Goal: Information Seeking & Learning: Learn about a topic

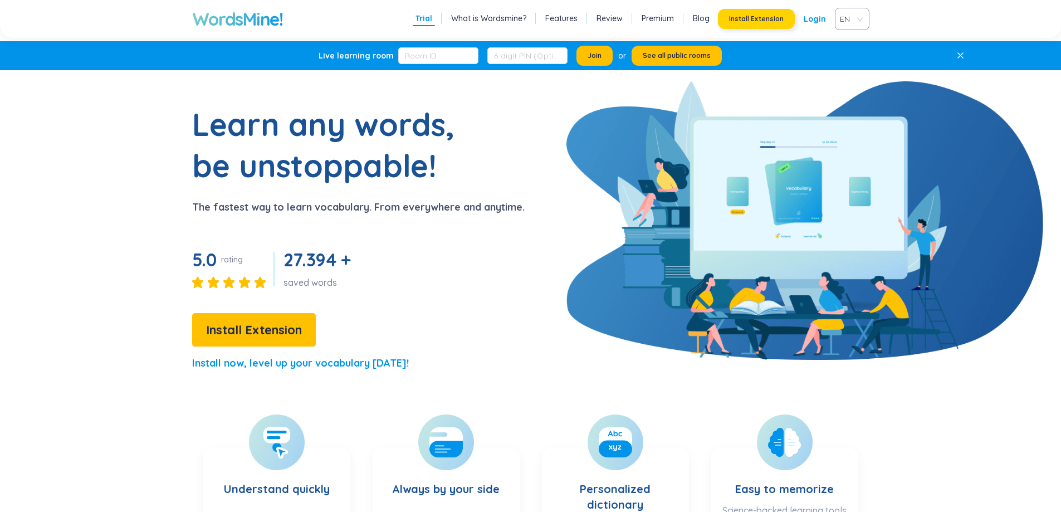
click at [772, 13] on button "Install Extension" at bounding box center [756, 19] width 77 height 20
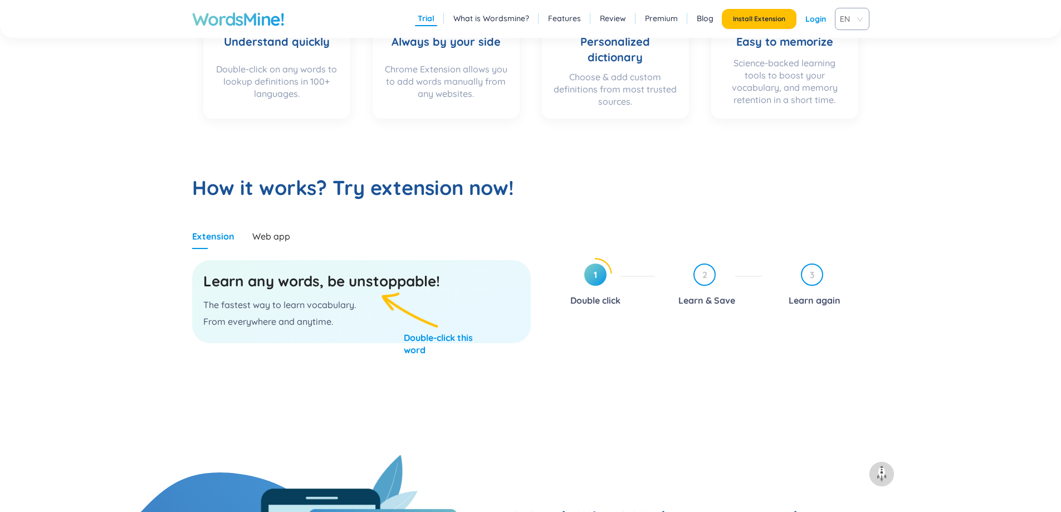
scroll to position [446, 0]
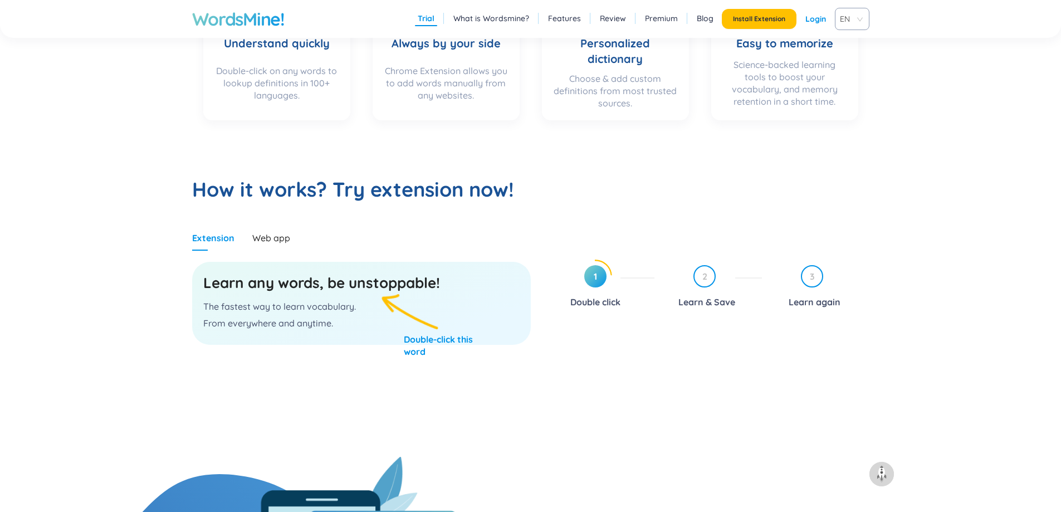
click at [294, 310] on p "The fastest way to learn vocabulary." at bounding box center [361, 306] width 316 height 12
drag, startPoint x: 588, startPoint y: 282, endPoint x: 600, endPoint y: 277, distance: 12.5
click at [588, 282] on span "1" at bounding box center [595, 276] width 22 height 22
click at [601, 277] on span "1" at bounding box center [595, 276] width 22 height 22
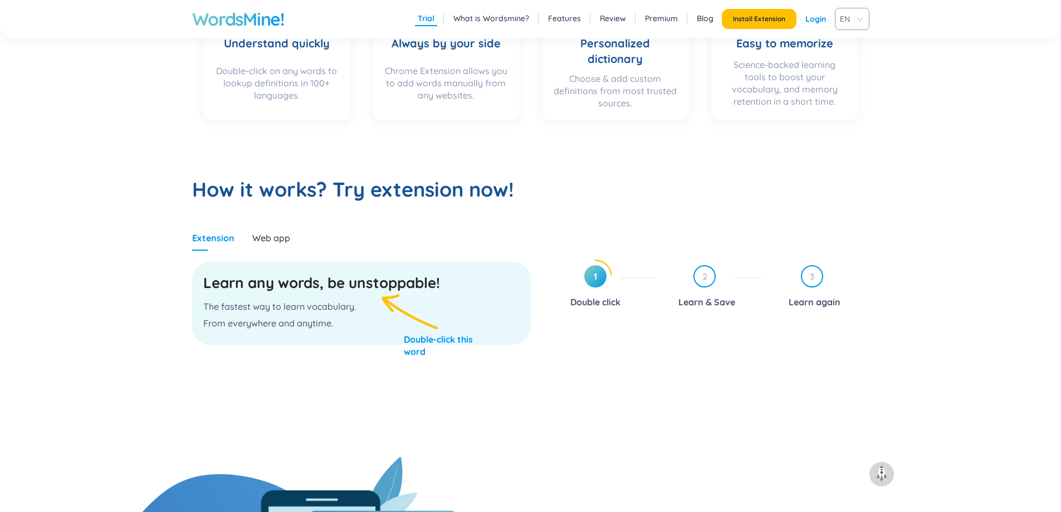
click at [588, 274] on span "1" at bounding box center [595, 276] width 22 height 22
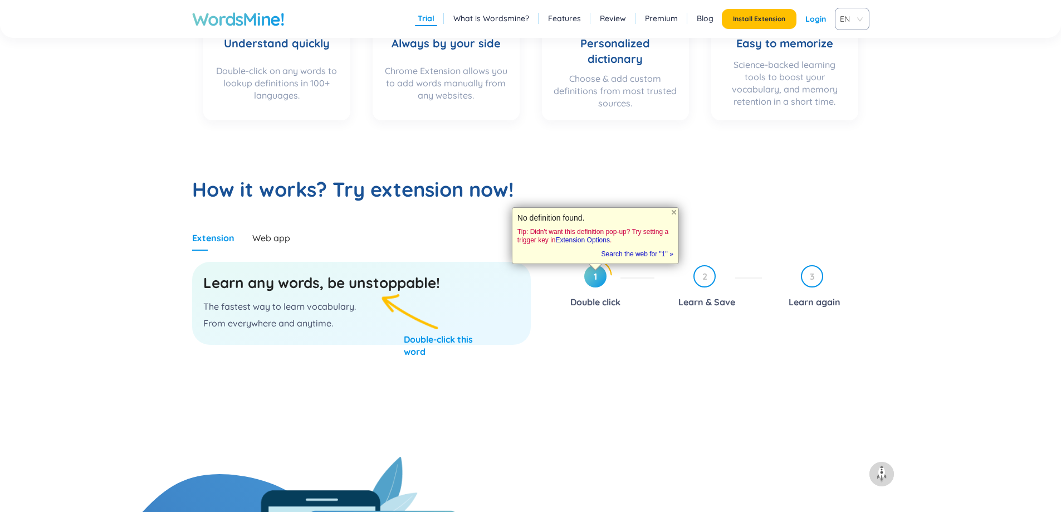
click at [395, 314] on div "Learn any words, be unstoppable! The fastest way to learn vocabulary. From ever…" at bounding box center [361, 303] width 339 height 83
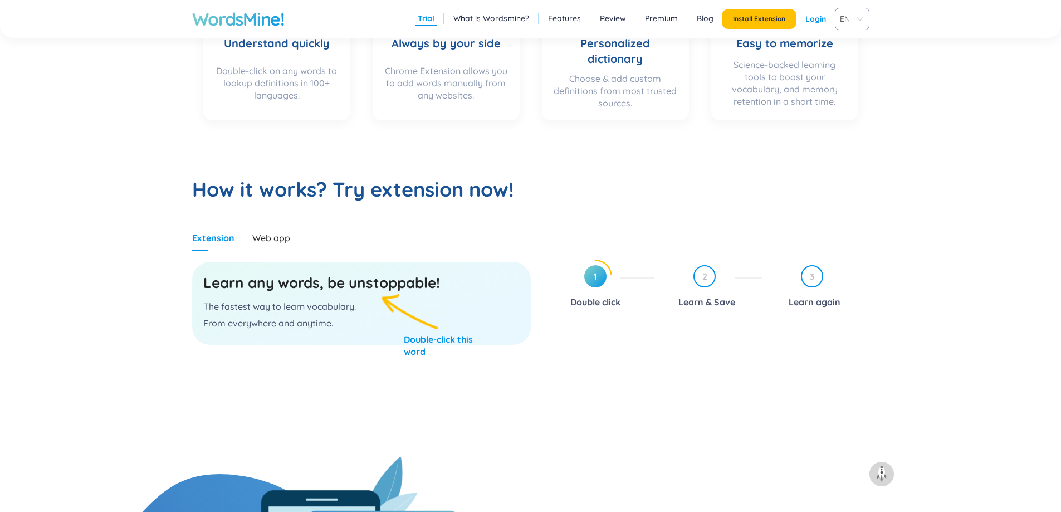
click at [395, 314] on div "Learn any words, be unstoppable! The fastest way to learn vocabulary. From ever…" at bounding box center [361, 303] width 339 height 83
click at [343, 297] on div "Learn any words, be unstoppable! The fastest way to learn vocabulary. From ever…" at bounding box center [361, 303] width 339 height 83
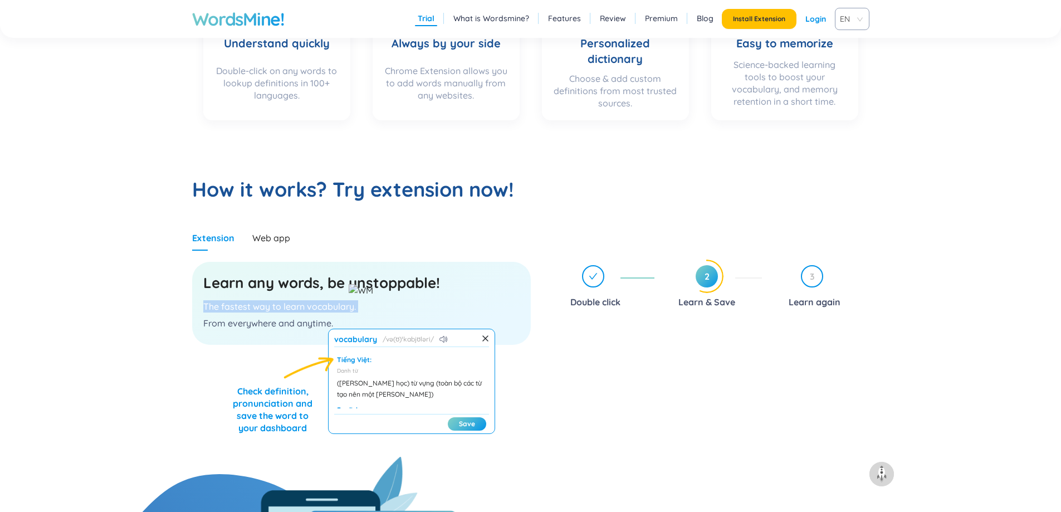
click at [343, 297] on div "Learn any words, be unstoppable! The fastest way to learn vocabulary. From ever…" at bounding box center [361, 303] width 339 height 83
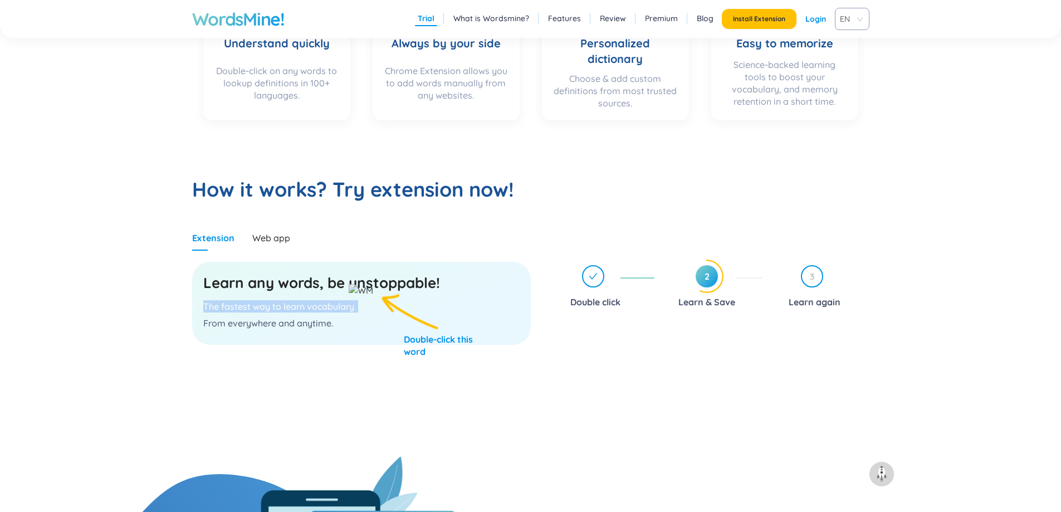
click at [352, 291] on img at bounding box center [361, 290] width 25 height 12
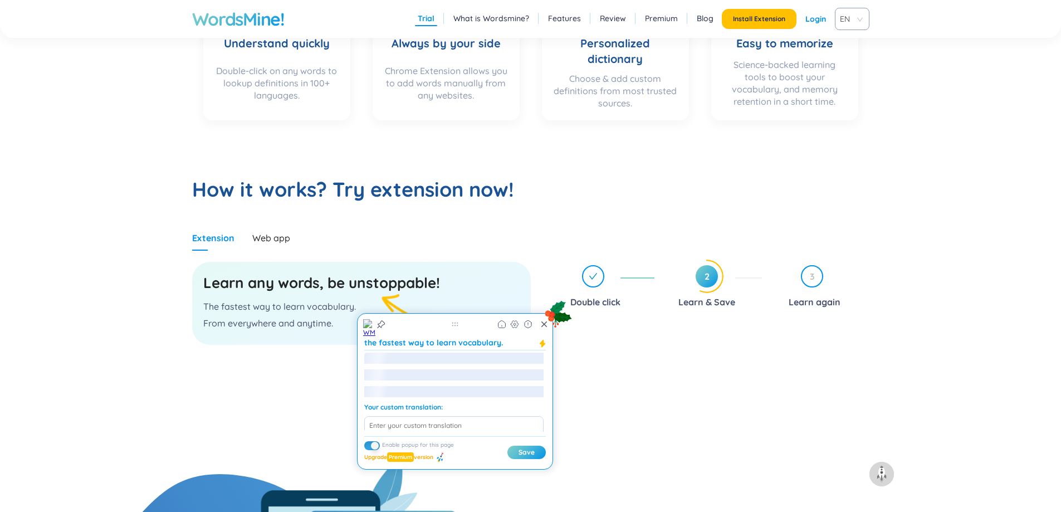
click at [352, 291] on h3 "Learn any words, be unstoppable!" at bounding box center [361, 283] width 316 height 20
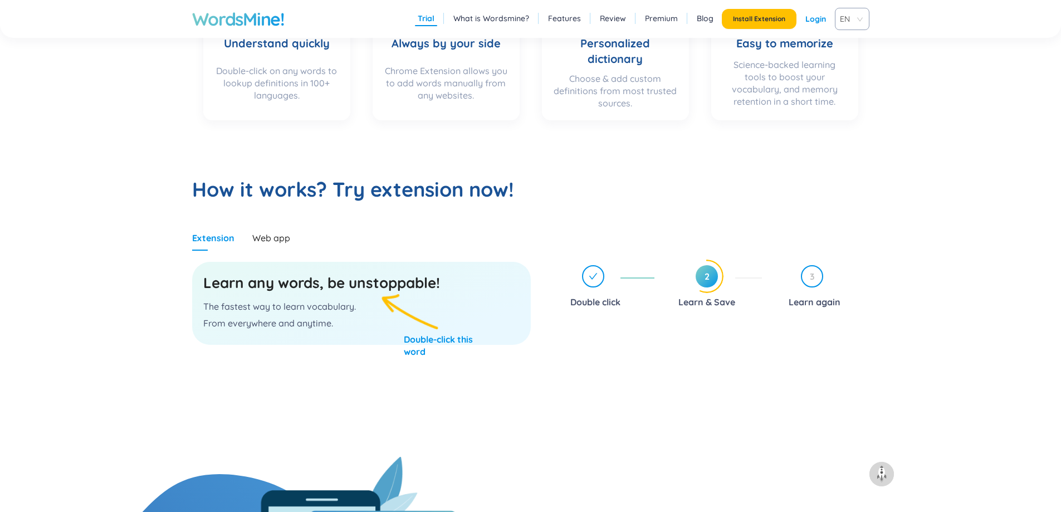
click at [352, 291] on h3 "Learn any words, be unstoppable!" at bounding box center [361, 283] width 316 height 20
click at [368, 284] on h3 "Learn any words, be unstoppable!" at bounding box center [361, 283] width 316 height 20
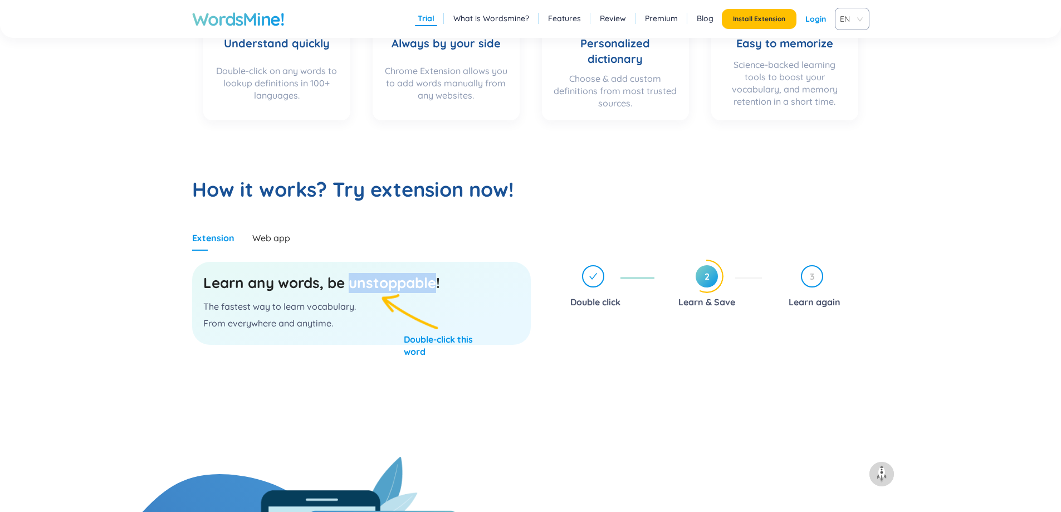
click at [368, 284] on h3 "Learn any words, be unstoppable!" at bounding box center [361, 283] width 316 height 20
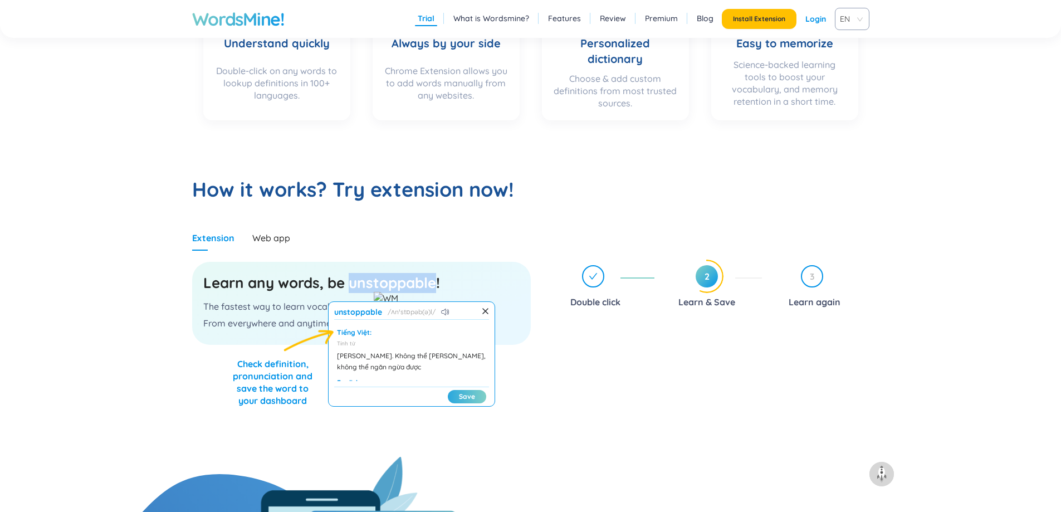
click at [462, 394] on button "Save" at bounding box center [467, 396] width 38 height 13
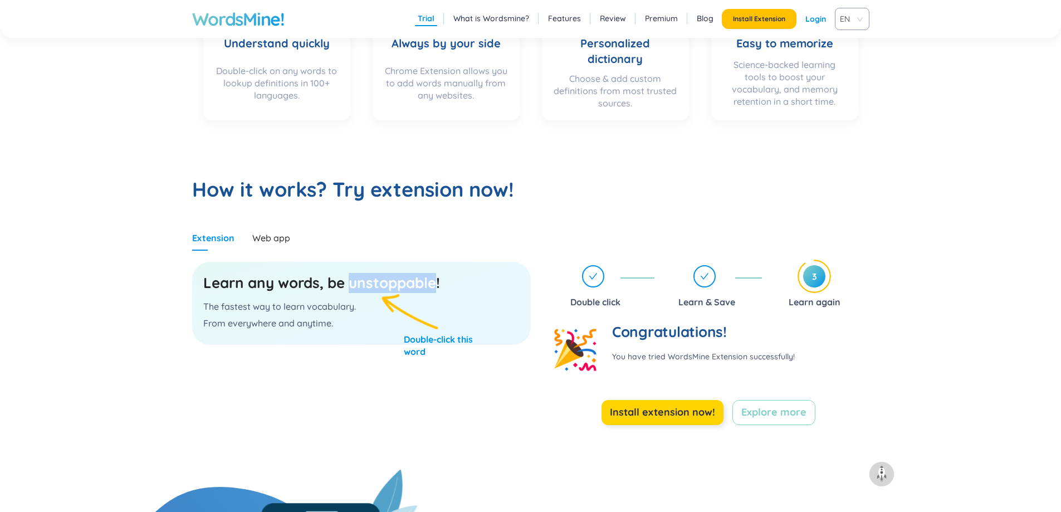
click at [642, 410] on span "Install extension now!" at bounding box center [662, 412] width 105 height 16
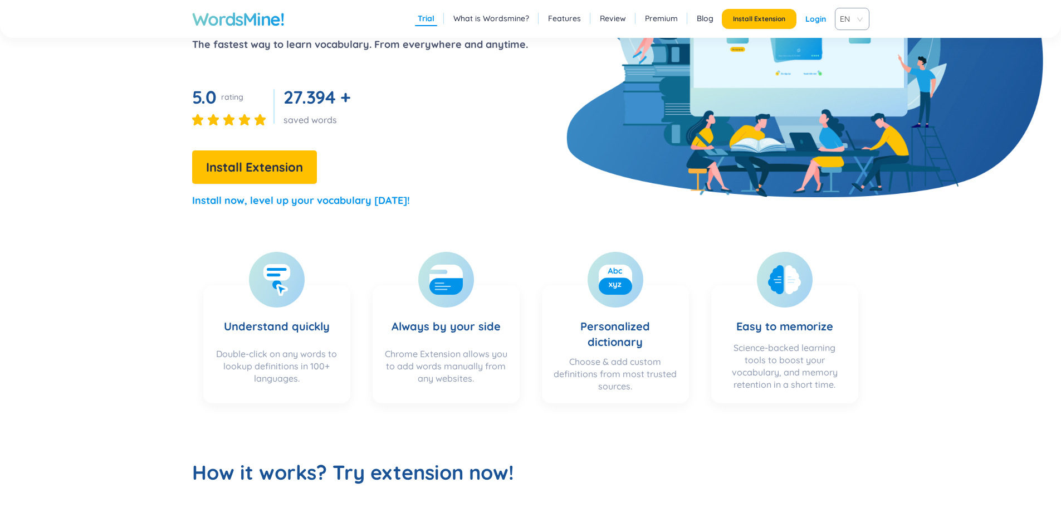
scroll to position [0, 0]
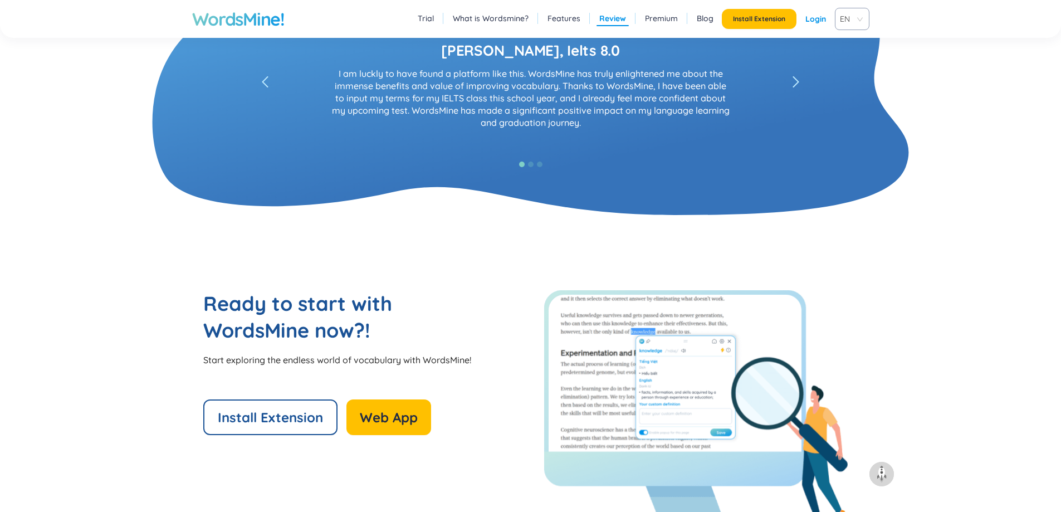
scroll to position [2396, 0]
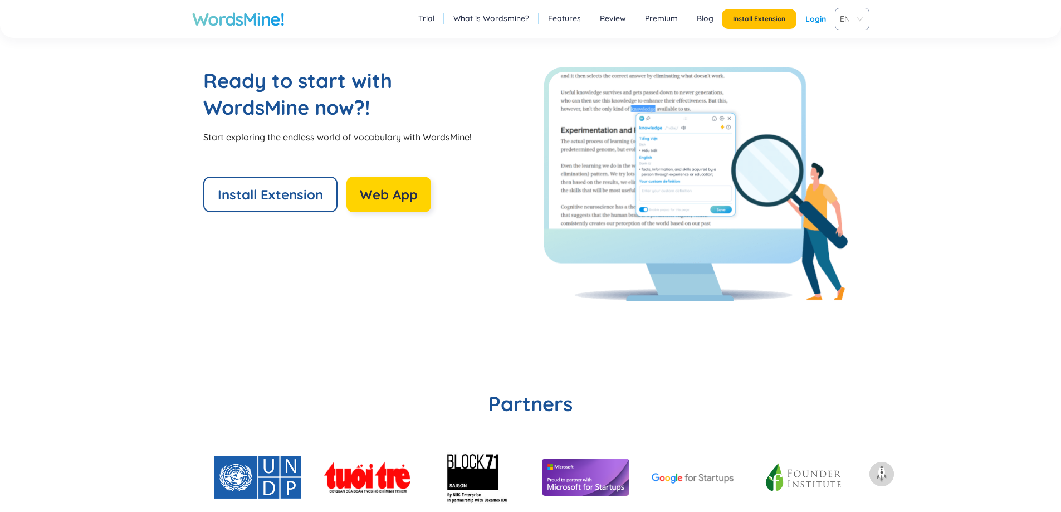
click at [391, 194] on span "Web App" at bounding box center [389, 195] width 58 height 18
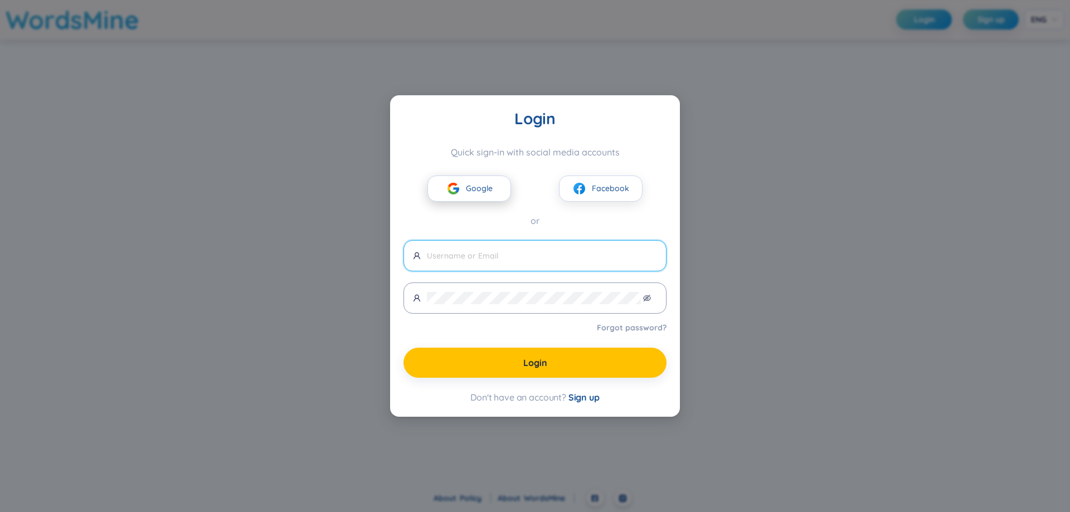
click at [481, 187] on span "Google" at bounding box center [479, 188] width 27 height 12
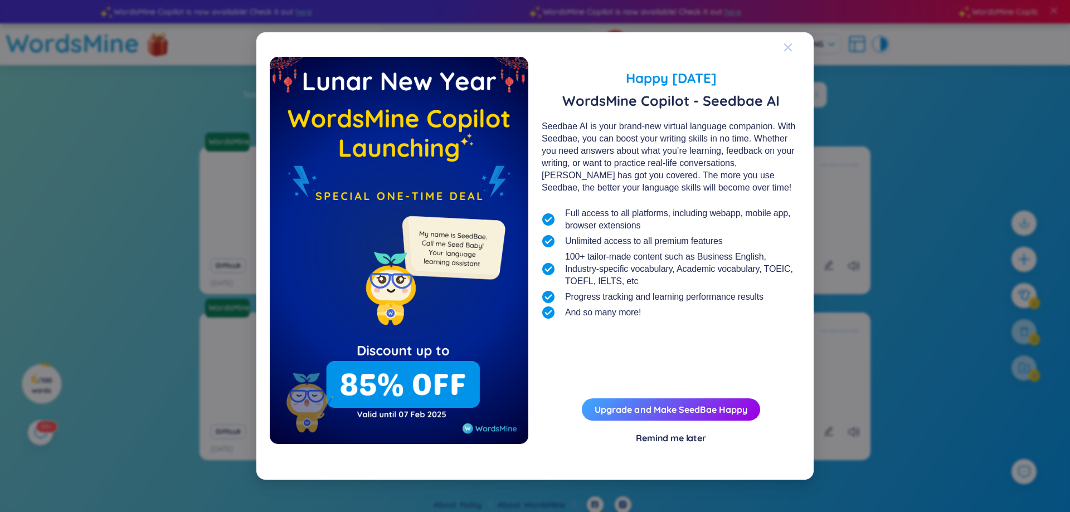
click at [788, 53] on div "Close" at bounding box center [787, 47] width 9 height 30
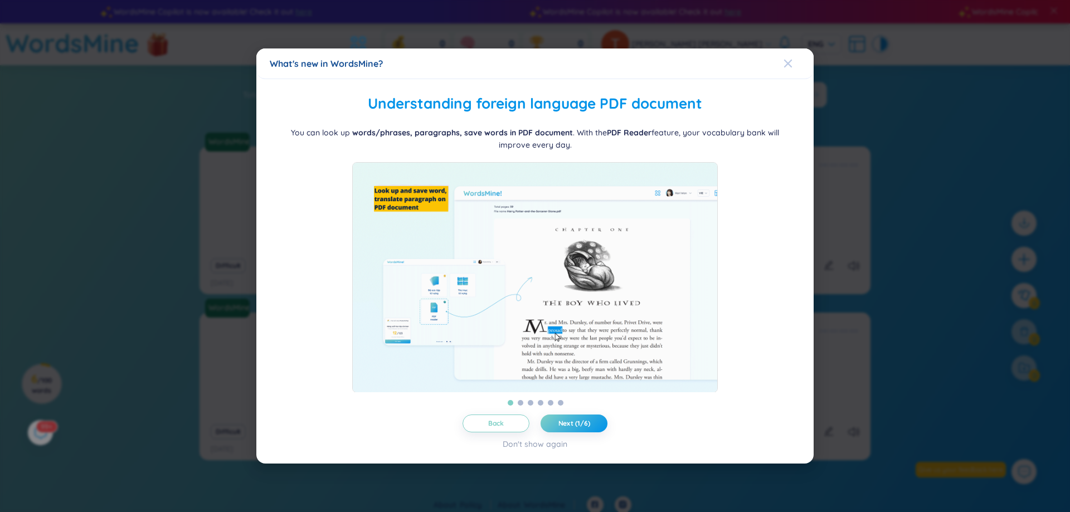
click at [793, 48] on span "Close" at bounding box center [798, 63] width 30 height 30
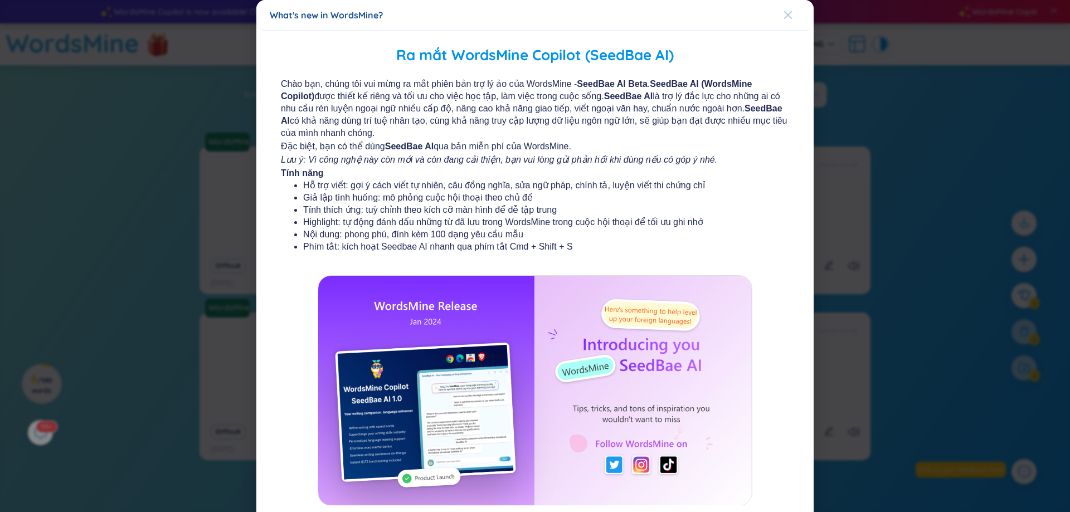
click at [793, 15] on span "Close" at bounding box center [798, 15] width 30 height 30
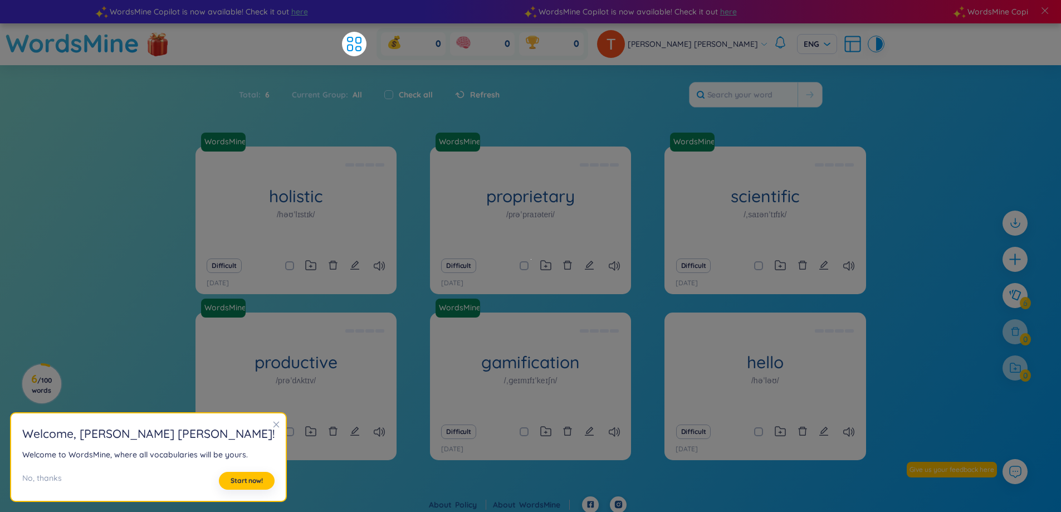
click at [272, 422] on icon "close" at bounding box center [276, 425] width 8 height 8
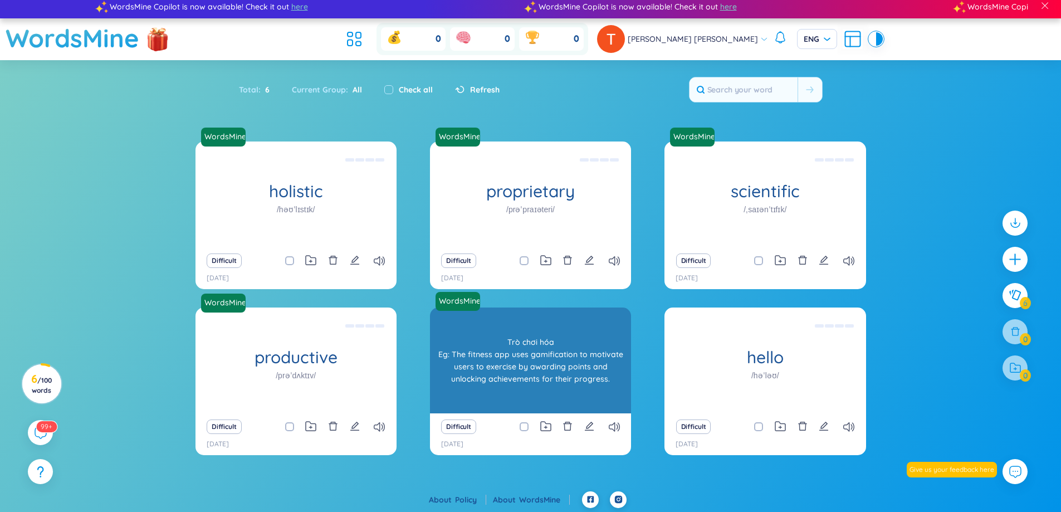
scroll to position [7, 0]
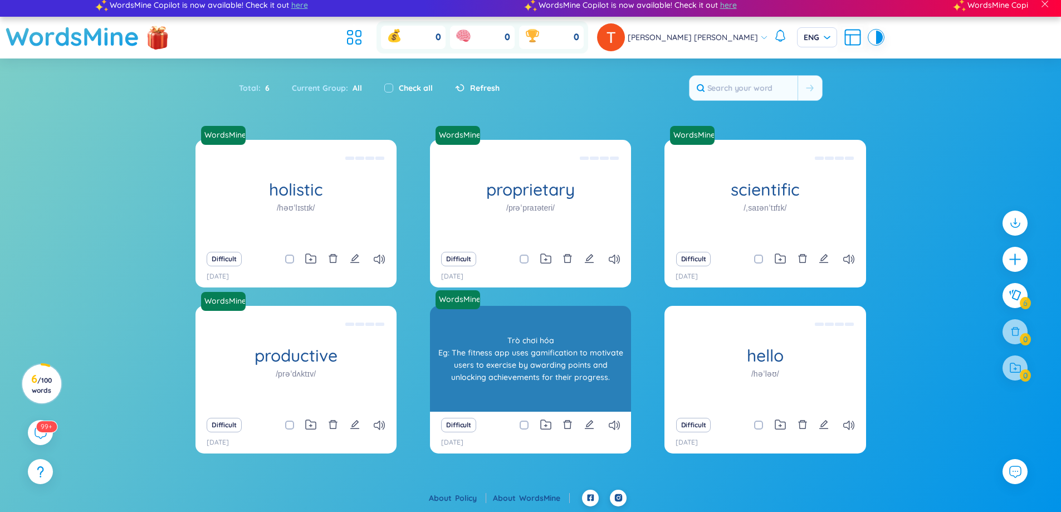
click at [515, 335] on div "Trò chơi hóa Eg: The fitness app uses gamification to motivate users to exercis…" at bounding box center [531, 359] width 190 height 100
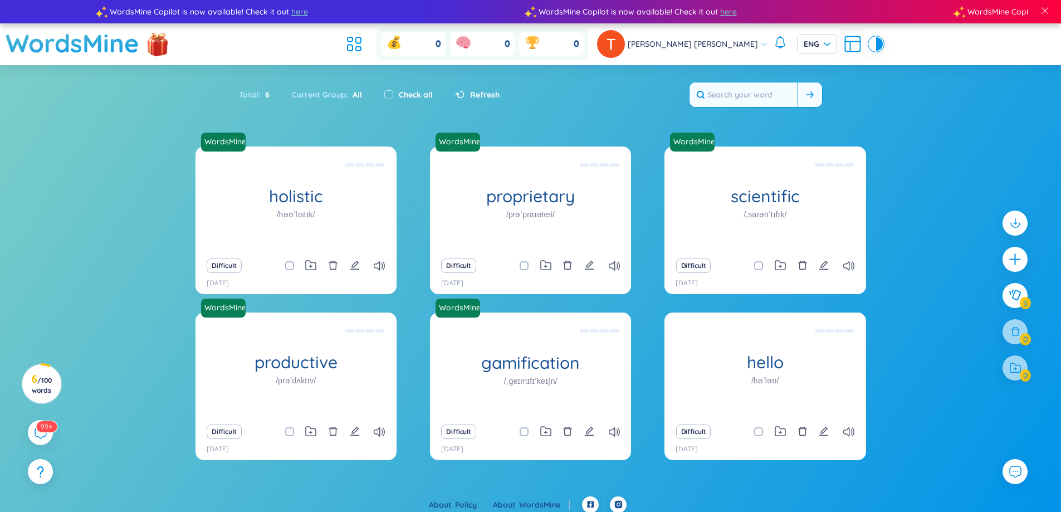
click at [736, 90] on input "text" at bounding box center [744, 94] width 108 height 25
click at [327, 91] on div "Current Group : All" at bounding box center [327, 94] width 92 height 23
click at [221, 46] on header "WordsMine 0 0 0 Thiên Hương Phạm Ngọc ENG" at bounding box center [530, 44] width 1061 height 42
click at [812, 95] on icon at bounding box center [809, 94] width 7 height 7
click at [1020, 253] on icon "plus" at bounding box center [1016, 259] width 16 height 16
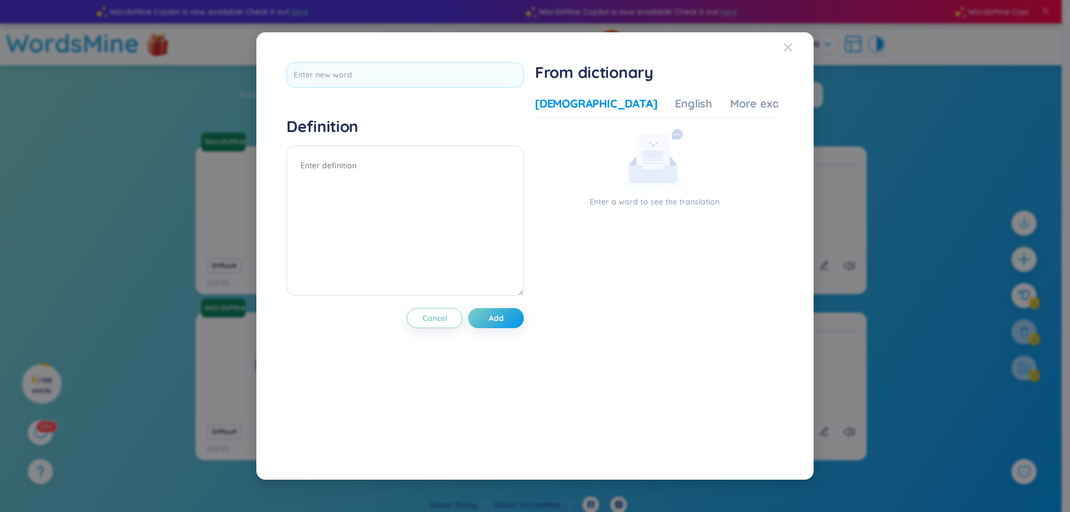
click at [796, 54] on span "Close" at bounding box center [798, 47] width 30 height 30
